Goal: Task Accomplishment & Management: Use online tool/utility

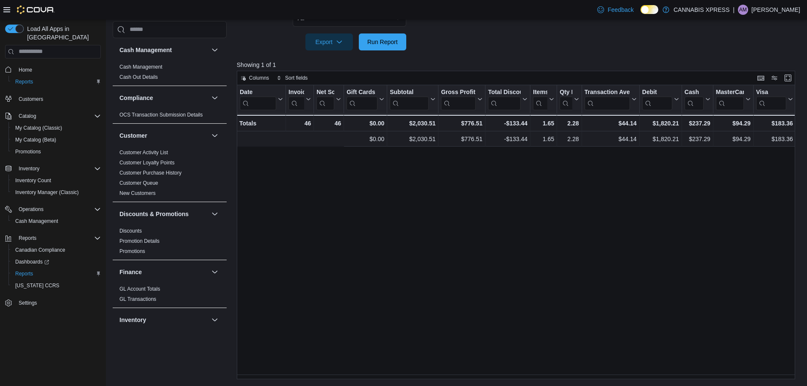
scroll to position [0, 153]
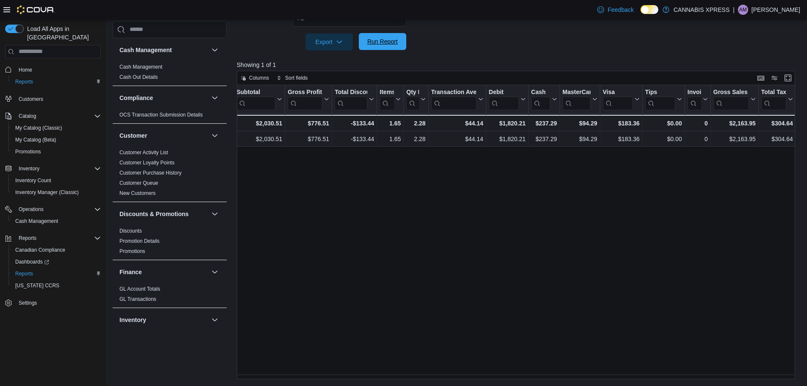
click at [375, 45] on span "Run Report" at bounding box center [382, 41] width 31 height 8
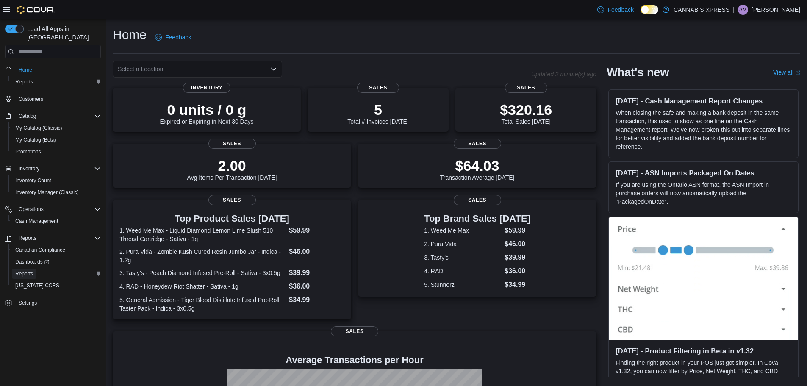
click at [27, 270] on span "Reports" at bounding box center [24, 273] width 18 height 7
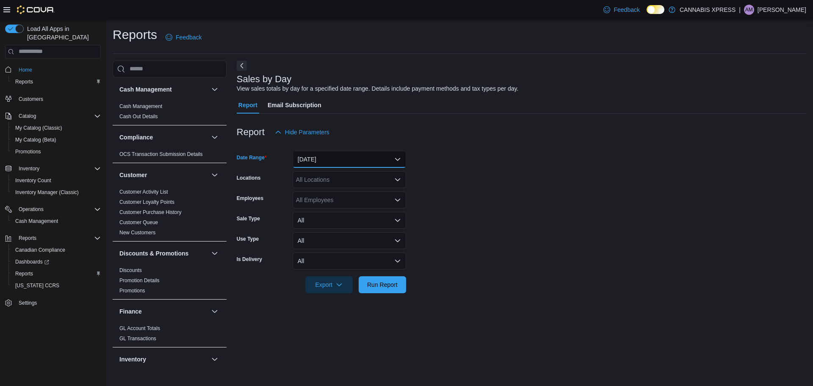
click at [314, 160] on button "Yesterday" at bounding box center [350, 159] width 114 height 17
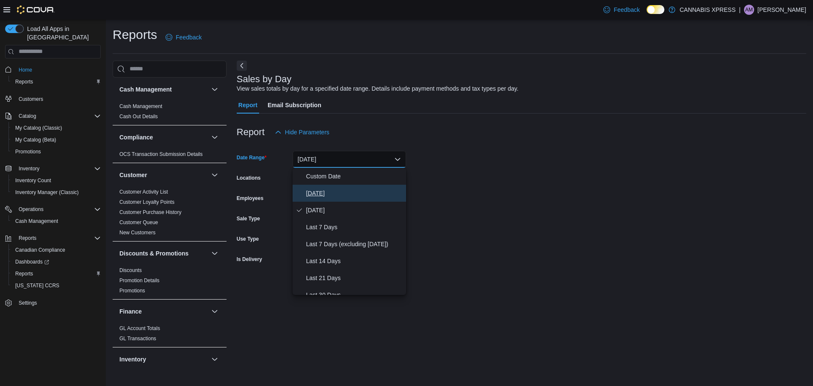
click at [323, 190] on span "Today" at bounding box center [354, 193] width 97 height 10
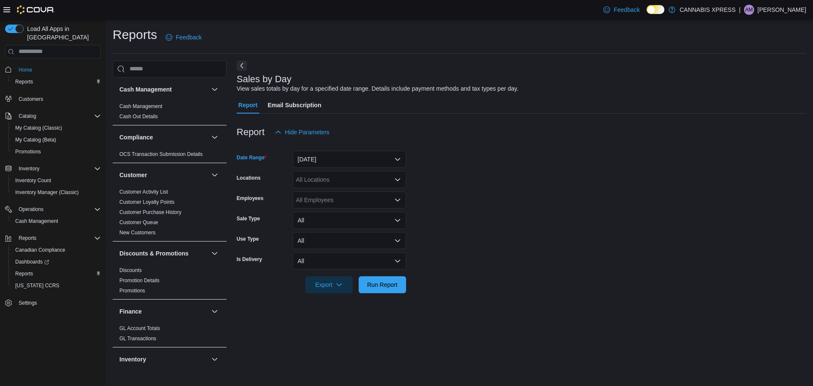
click at [324, 178] on div "All Locations" at bounding box center [350, 179] width 114 height 17
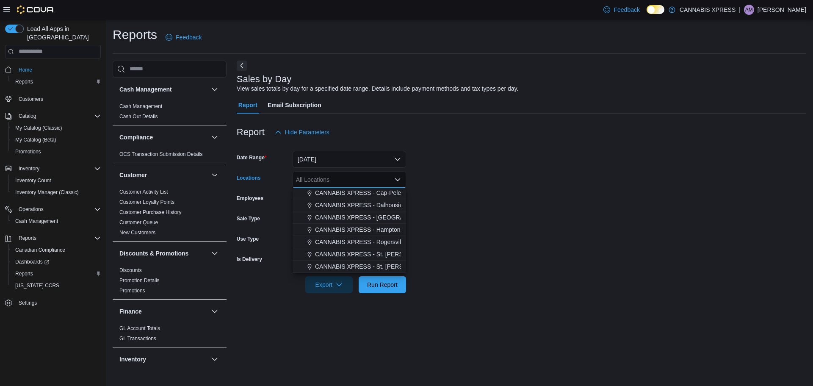
click at [369, 255] on span "CANNABIS XPRESS - St. Andrews (Water Street)" at bounding box center [408, 254] width 186 height 8
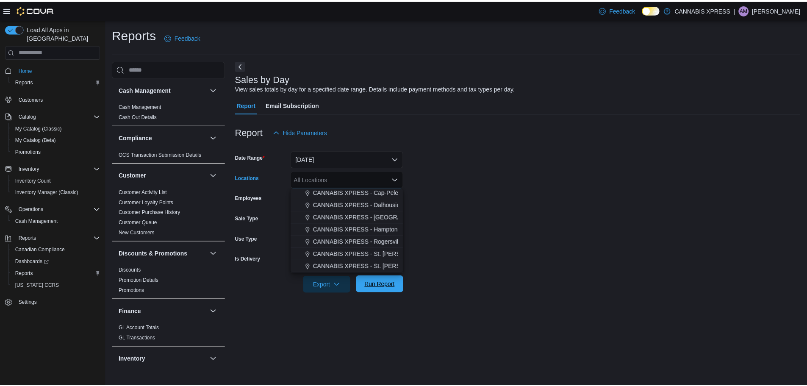
scroll to position [198, 0]
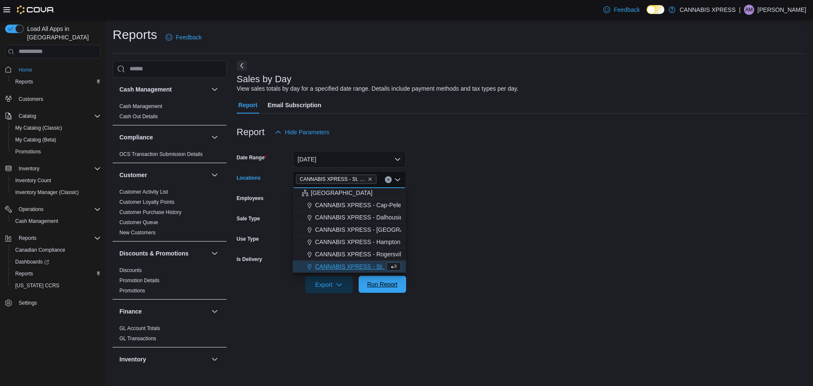
click at [384, 286] on span "Run Report" at bounding box center [382, 284] width 31 height 8
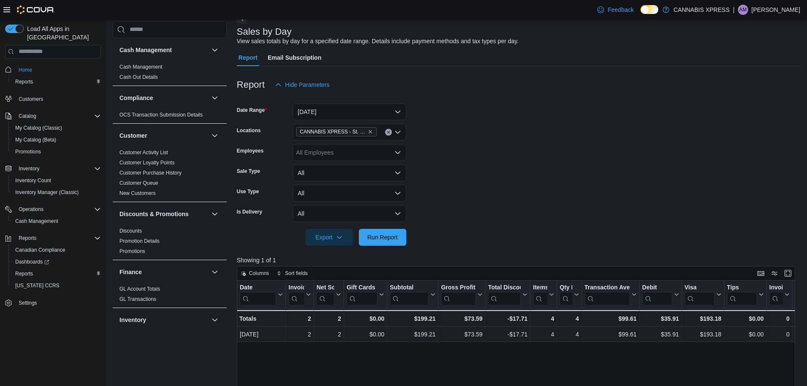
scroll to position [127, 0]
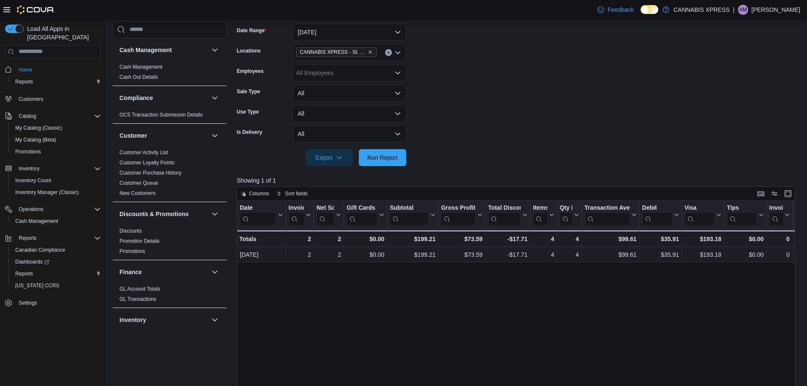
click at [503, 139] on form "Date Range Today Locations CANNABIS XPRESS - St. Andrews (Water Street) Employe…" at bounding box center [519, 90] width 564 height 153
click at [401, 158] on span "Run Report" at bounding box center [382, 157] width 37 height 17
click at [521, 132] on form "Date Range Today Locations CANNABIS XPRESS - St. Andrews (Water Street) Employe…" at bounding box center [519, 90] width 564 height 153
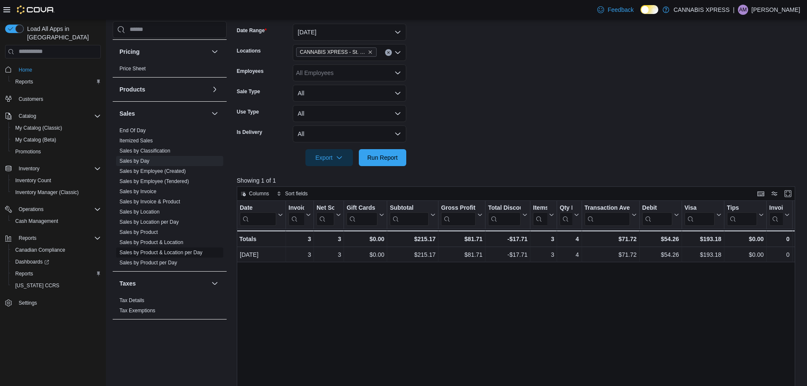
scroll to position [504, 0]
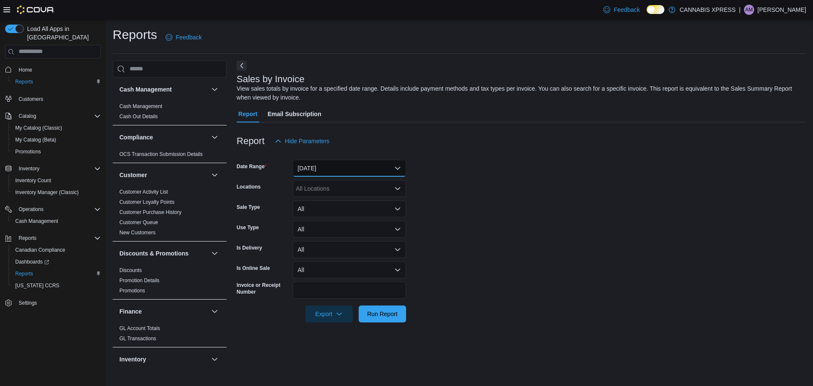
click at [369, 166] on button "[DATE]" at bounding box center [350, 168] width 114 height 17
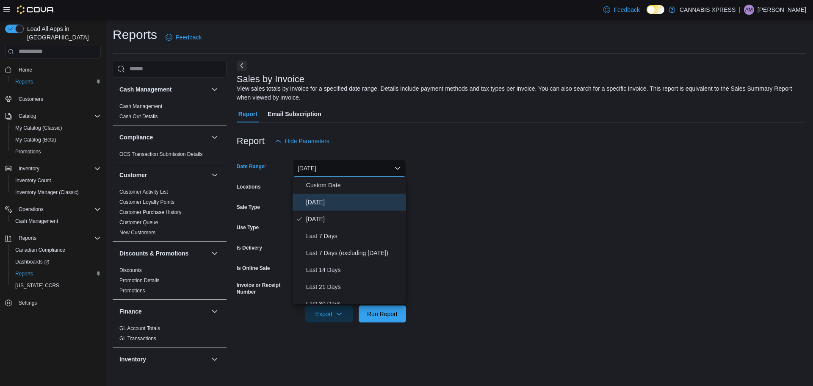
click at [323, 195] on button "Today" at bounding box center [350, 202] width 114 height 17
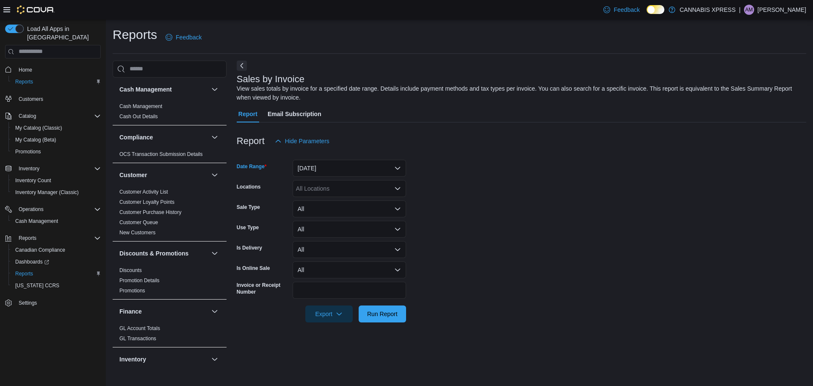
click at [327, 187] on div "All Locations" at bounding box center [350, 188] width 114 height 17
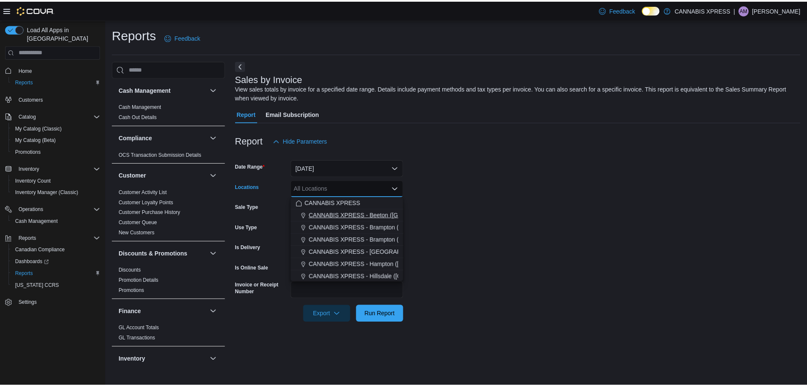
scroll to position [42, 0]
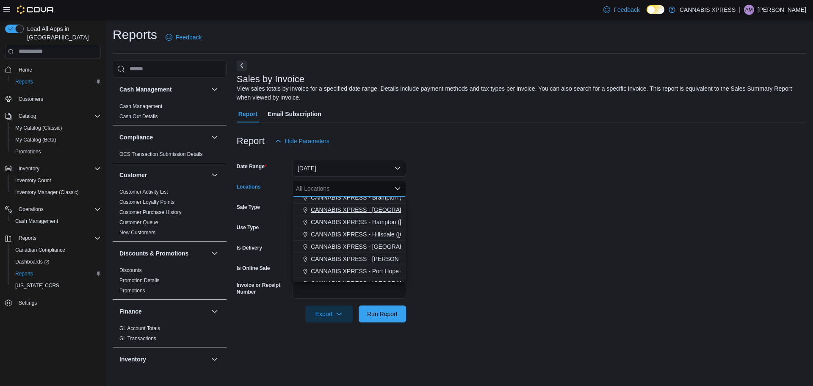
click at [362, 210] on span "CANNABIS XPRESS - Delhi (Main Street)" at bounding box center [406, 209] width 190 height 8
click at [472, 221] on form "Date Range Today Locations CANNABIS XPRESS - Delhi (Main Street) Combo box. Sel…" at bounding box center [522, 236] width 570 height 173
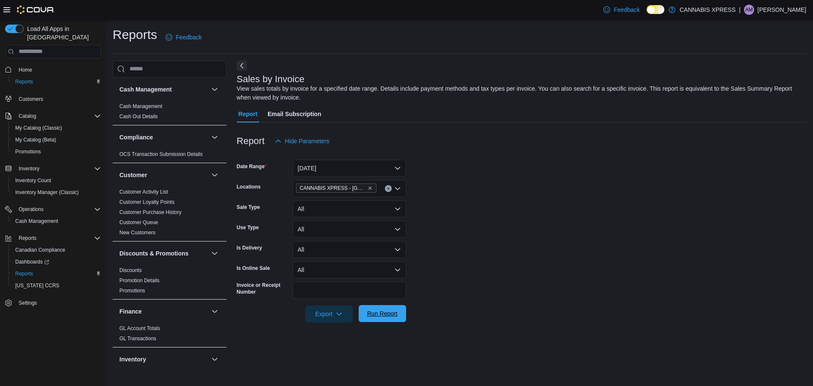
click at [382, 317] on span "Run Report" at bounding box center [382, 313] width 31 height 8
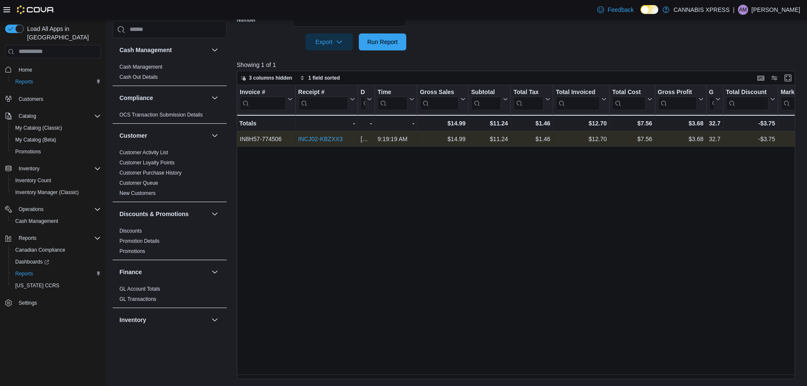
click at [310, 141] on link "INCJ02-KBZXX3" at bounding box center [320, 139] width 44 height 7
